Goal: Task Accomplishment & Management: Manage account settings

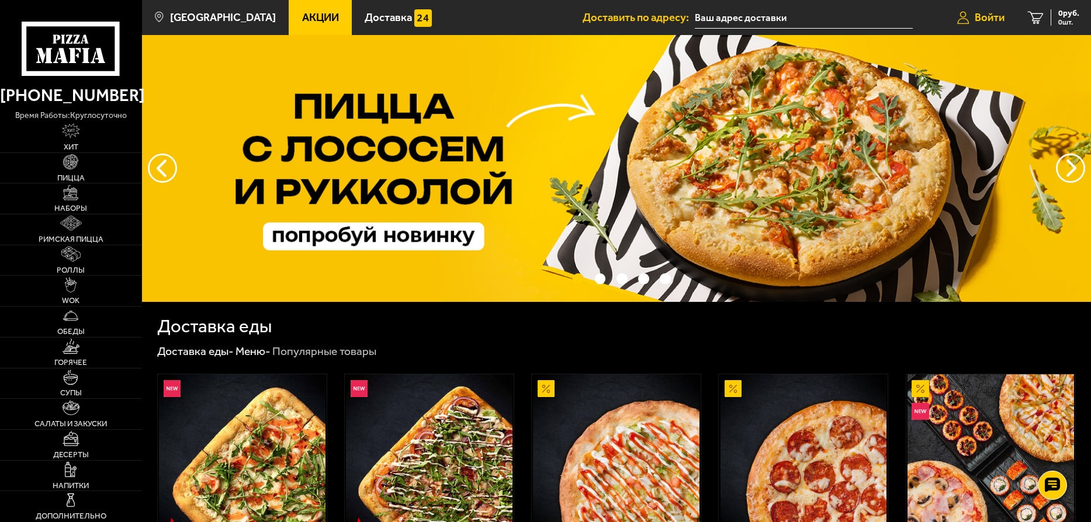
click at [988, 18] on span "Войти" at bounding box center [990, 17] width 30 height 11
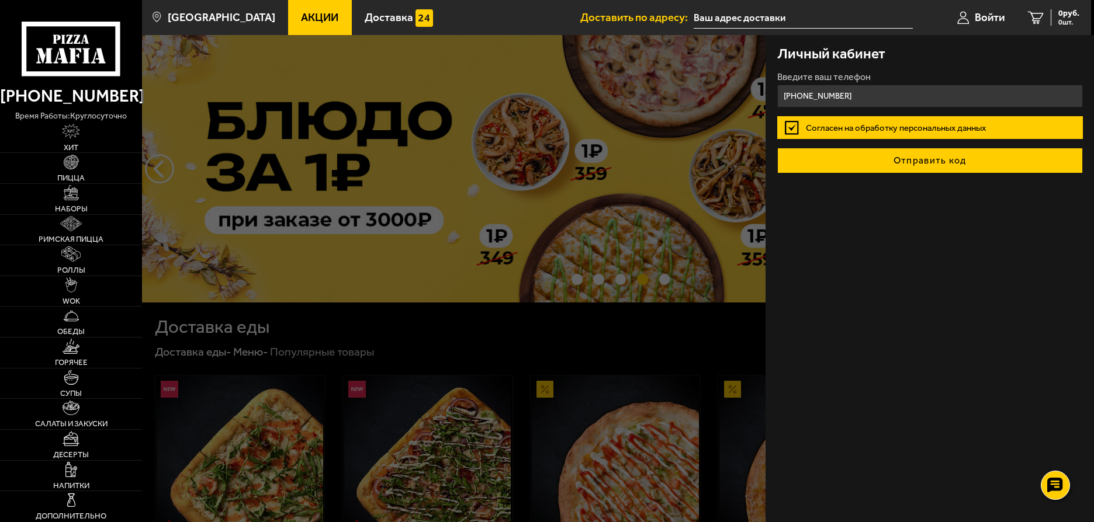
type input "[PHONE_NUMBER]"
click at [903, 161] on button "Отправить код" at bounding box center [930, 161] width 306 height 26
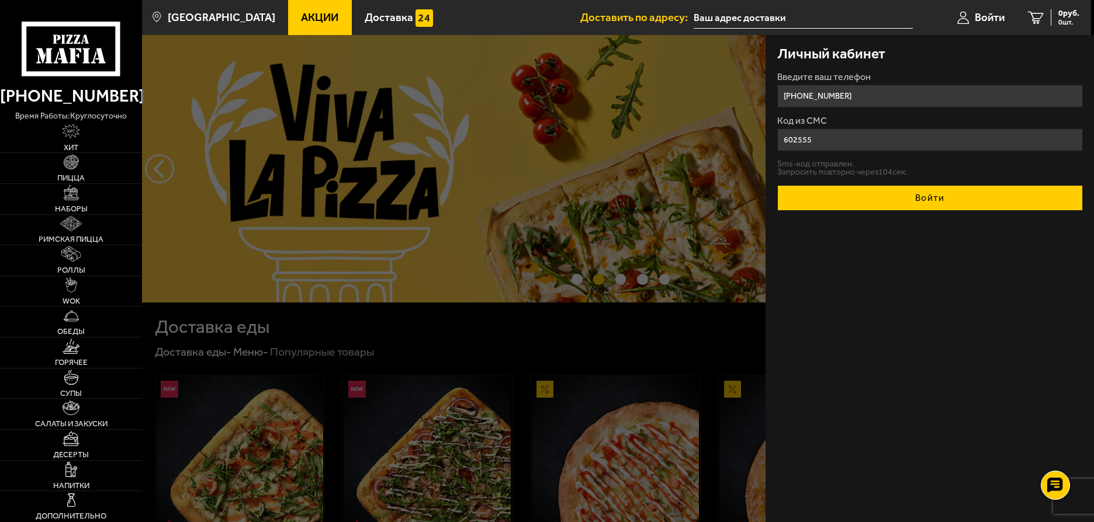
type input "602555"
click at [915, 199] on button "Войти" at bounding box center [930, 198] width 306 height 26
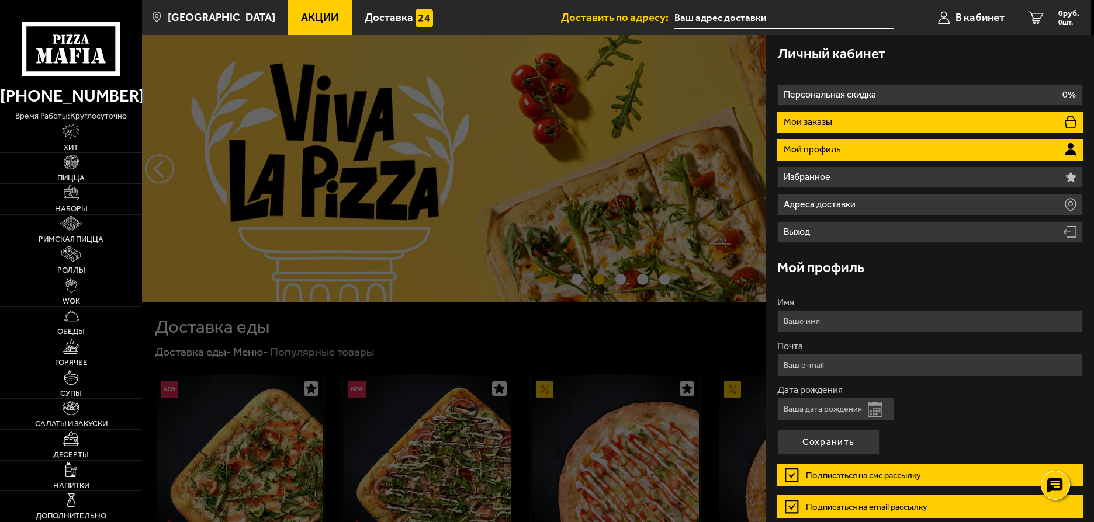
click at [978, 120] on li "Мои заказы" at bounding box center [930, 123] width 306 height 22
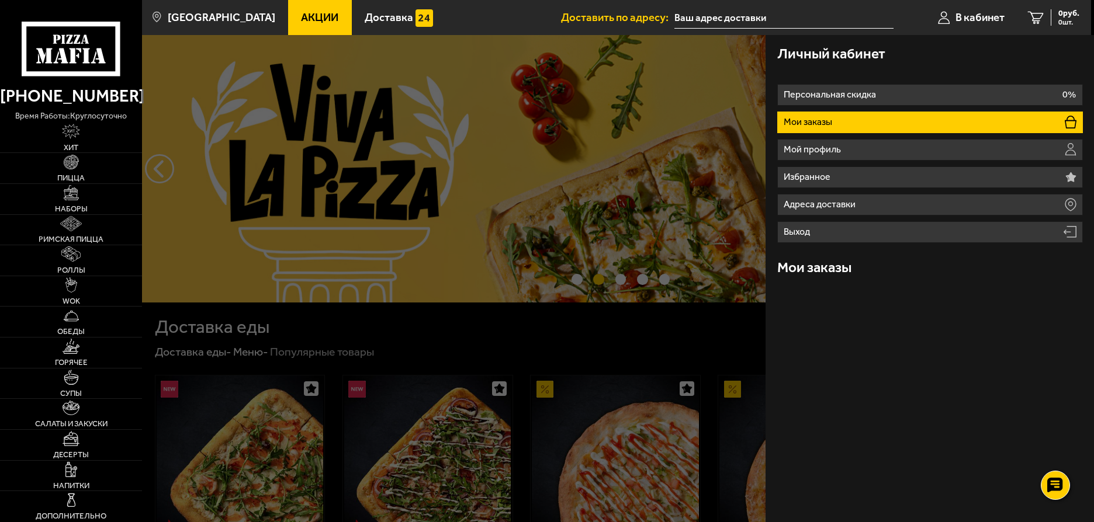
click at [971, 123] on li "Мои заказы" at bounding box center [930, 123] width 306 height 22
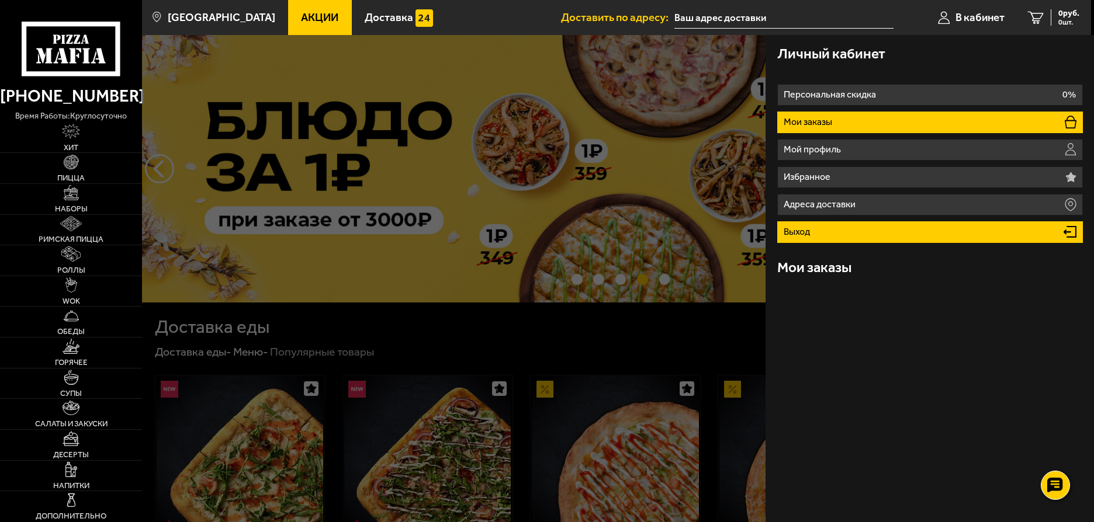
click at [840, 230] on li "Выход" at bounding box center [930, 232] width 306 height 22
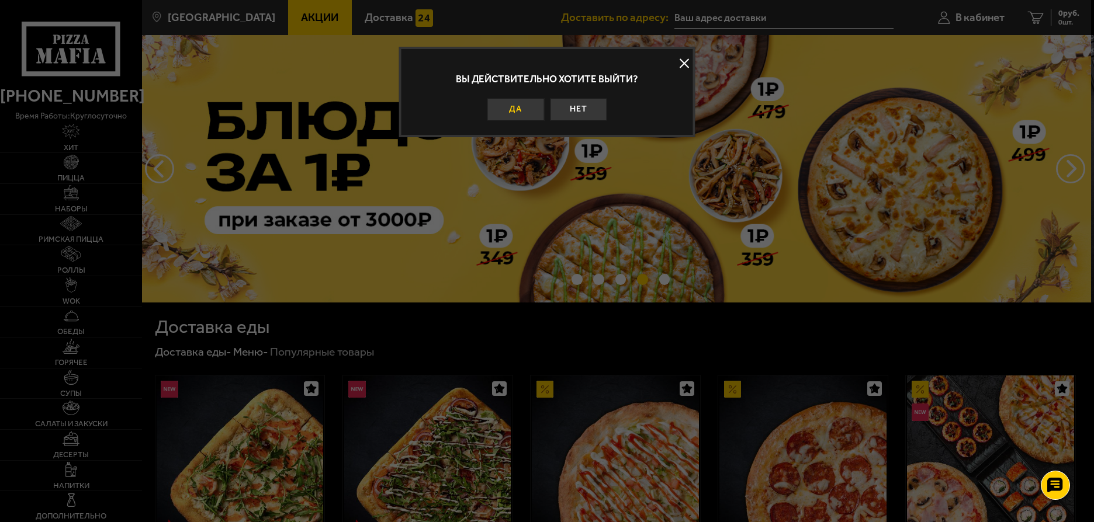
click at [518, 113] on button "Да" at bounding box center [515, 109] width 57 height 23
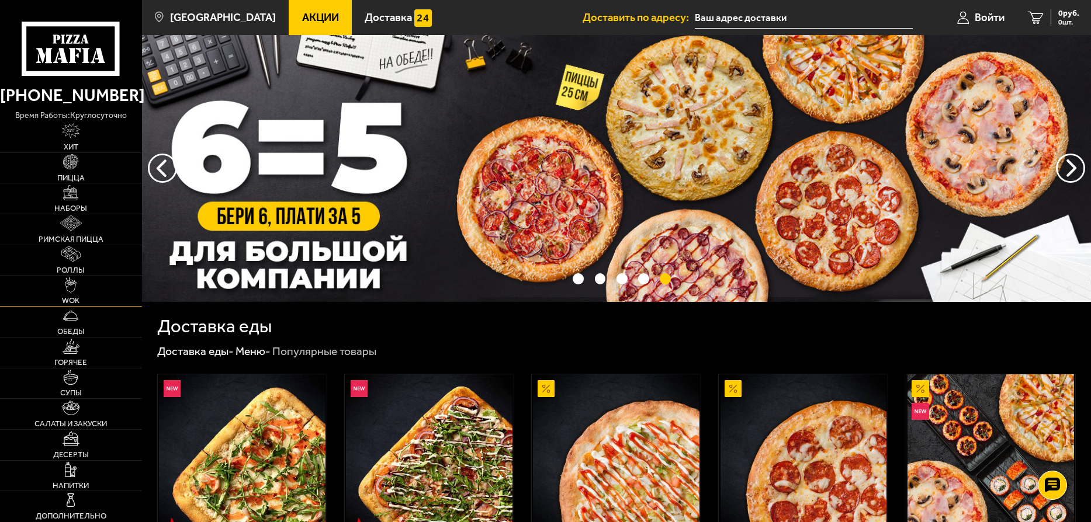
click at [71, 289] on img at bounding box center [71, 285] width 12 height 15
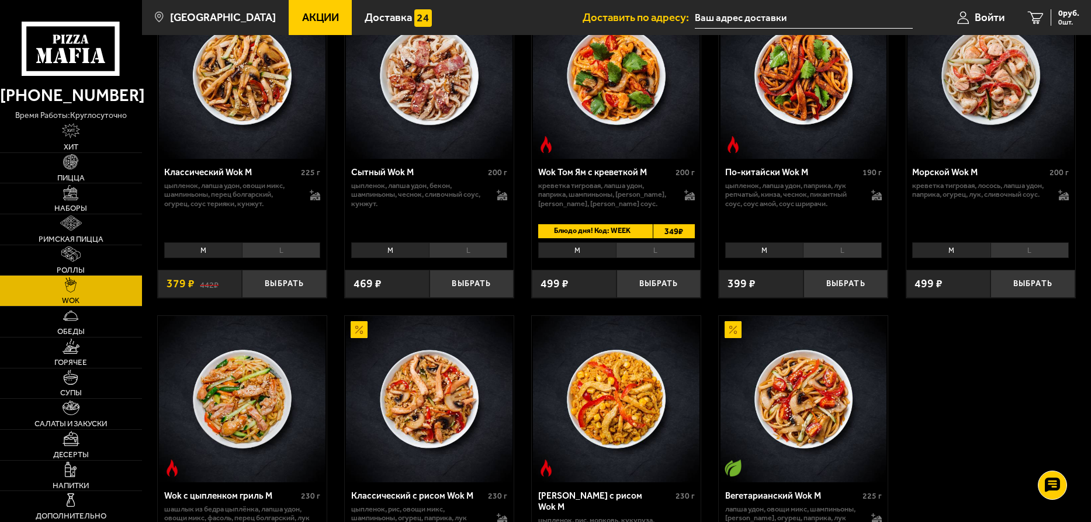
scroll to position [421, 0]
